Goal: Information Seeking & Learning: Learn about a topic

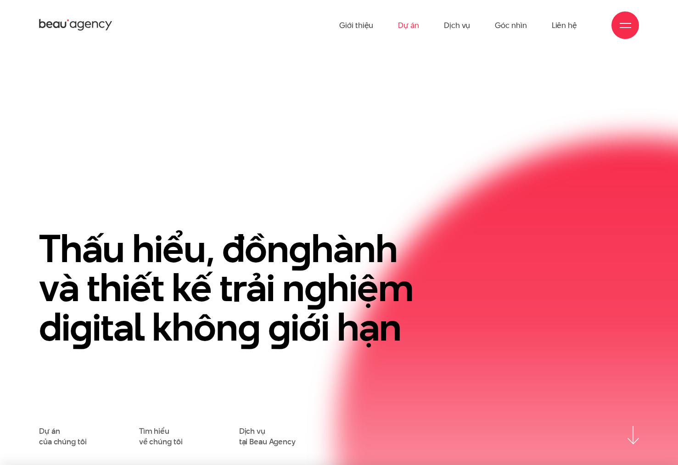
click at [414, 26] on link "Dự án" at bounding box center [408, 25] width 21 height 50
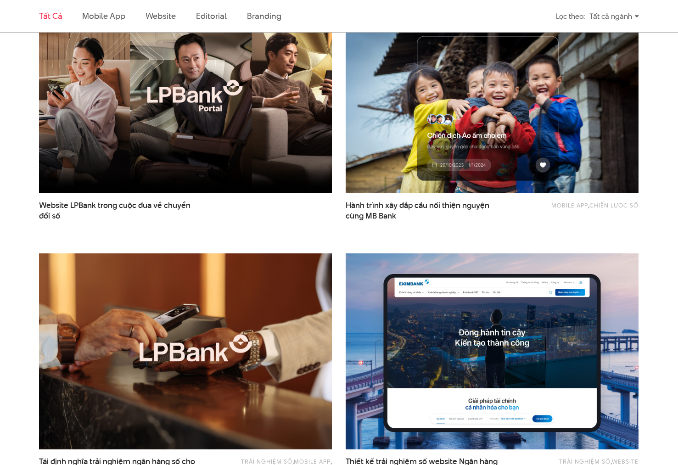
scroll to position [211, 0]
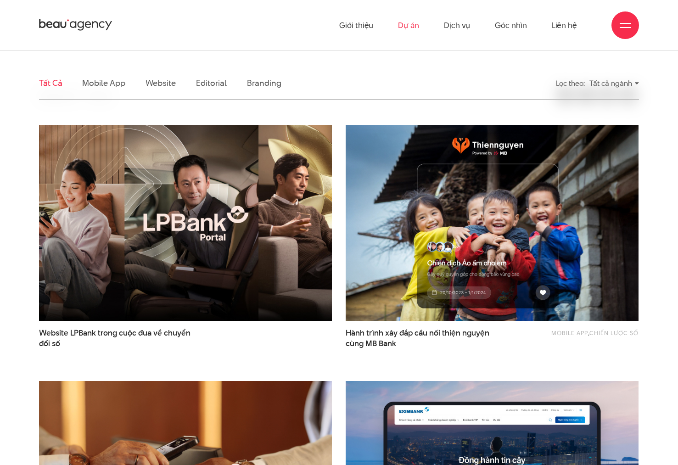
click at [154, 248] on img at bounding box center [185, 223] width 322 height 216
